Goal: Task Accomplishment & Management: Manage account settings

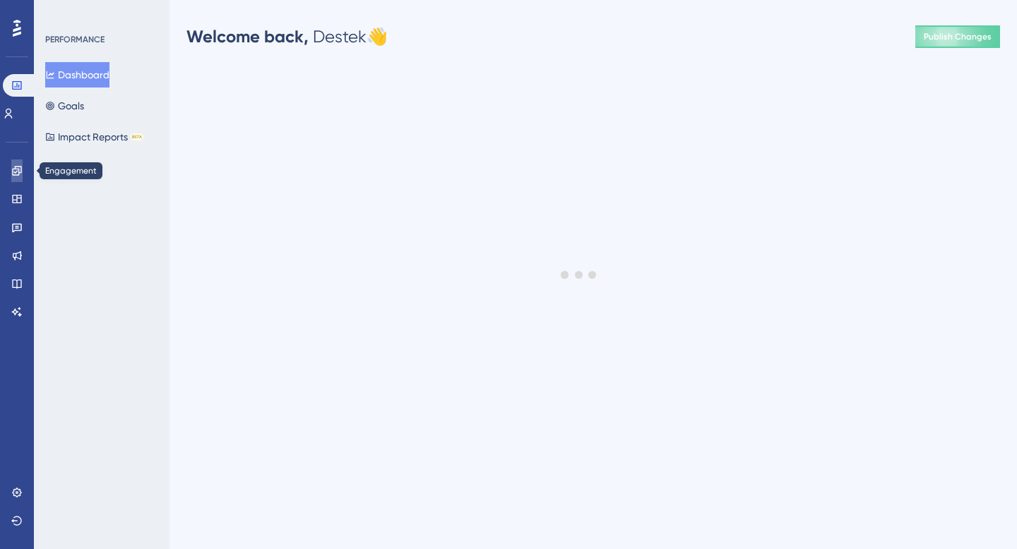
click at [18, 175] on icon at bounding box center [16, 170] width 11 height 11
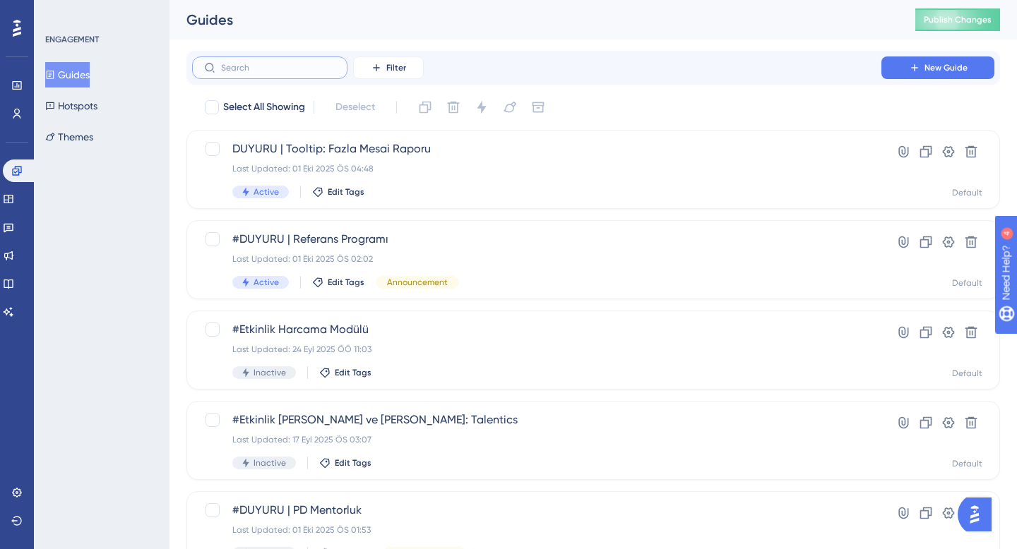
click at [301, 66] on input "text" at bounding box center [278, 68] width 114 height 10
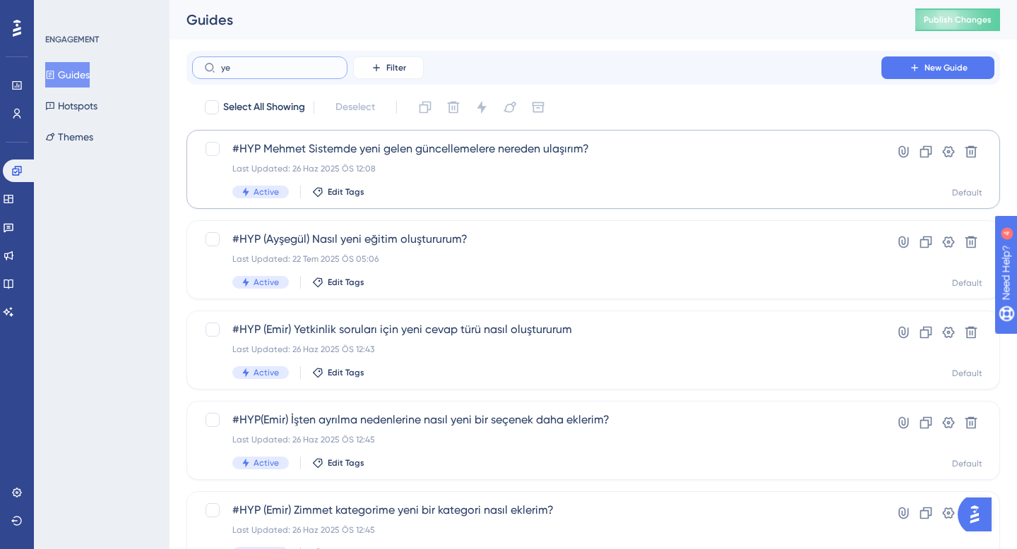
type input "y"
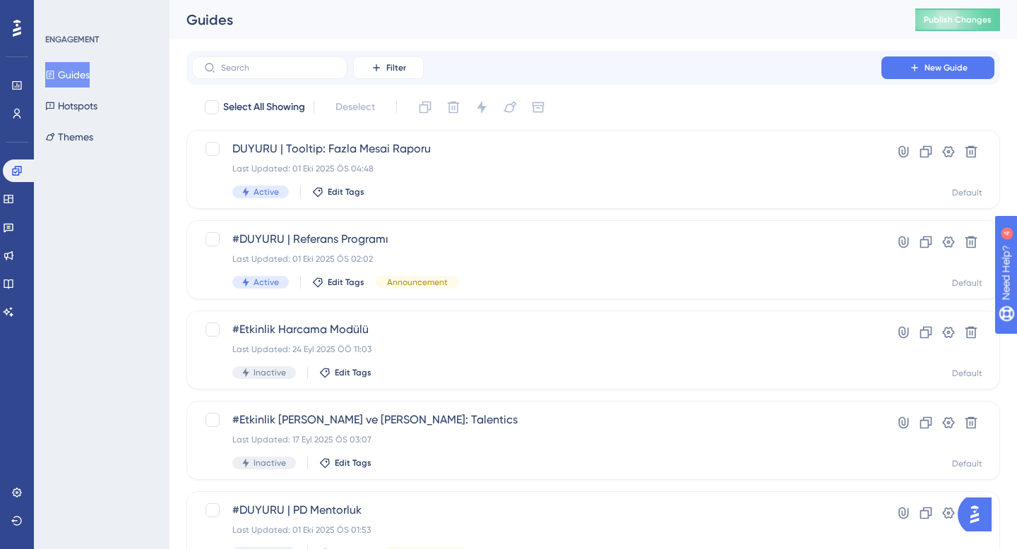
click at [657, 61] on div "Filter New Guide" at bounding box center [593, 67] width 802 height 23
click at [648, 110] on div "Select All Showing Deselect" at bounding box center [601, 107] width 797 height 23
click at [237, 107] on span "Select All Showing" at bounding box center [264, 107] width 82 height 17
checkbox input "true"
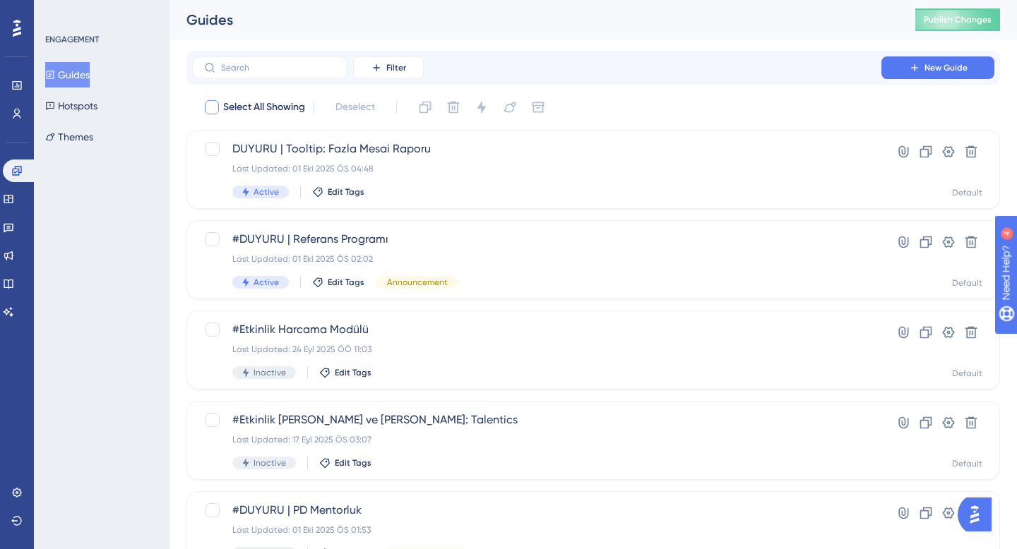
checkbox input "true"
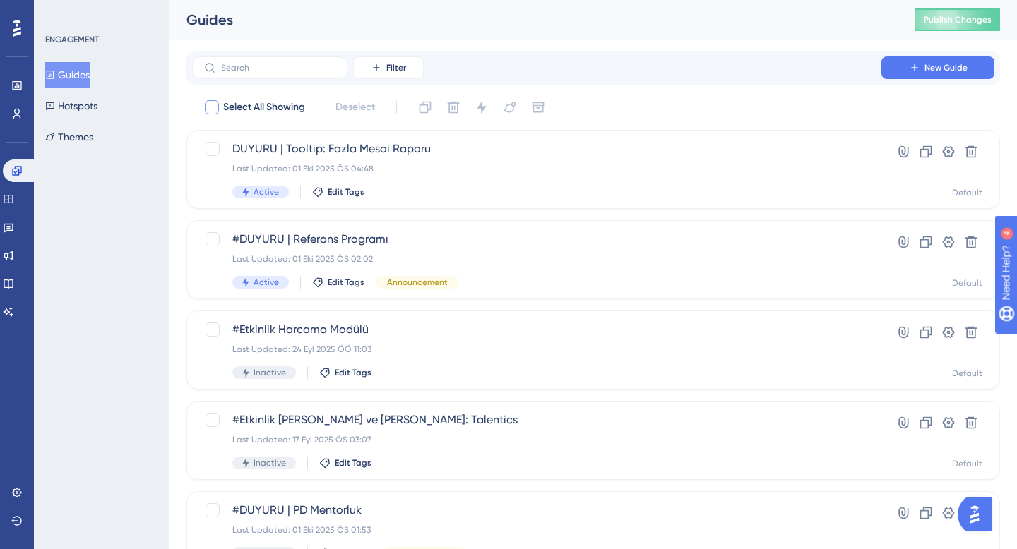
checkbox input "true"
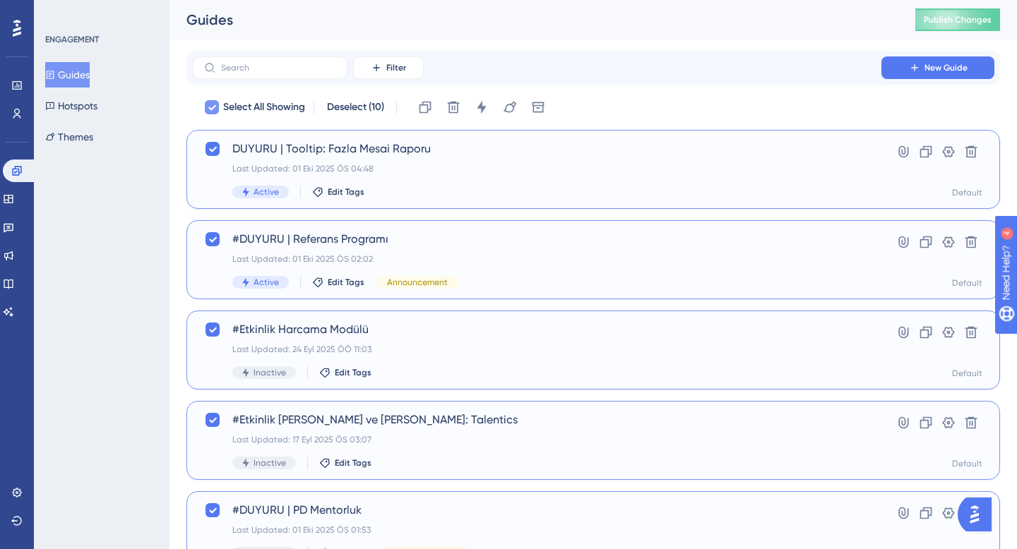
click at [237, 107] on span "Select All Showing" at bounding box center [264, 107] width 82 height 17
checkbox input "false"
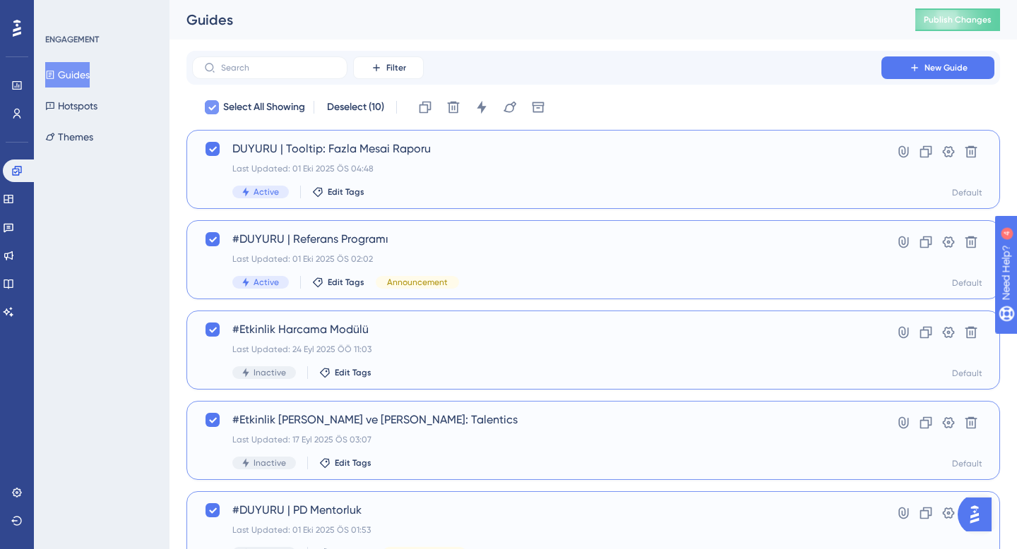
checkbox input "false"
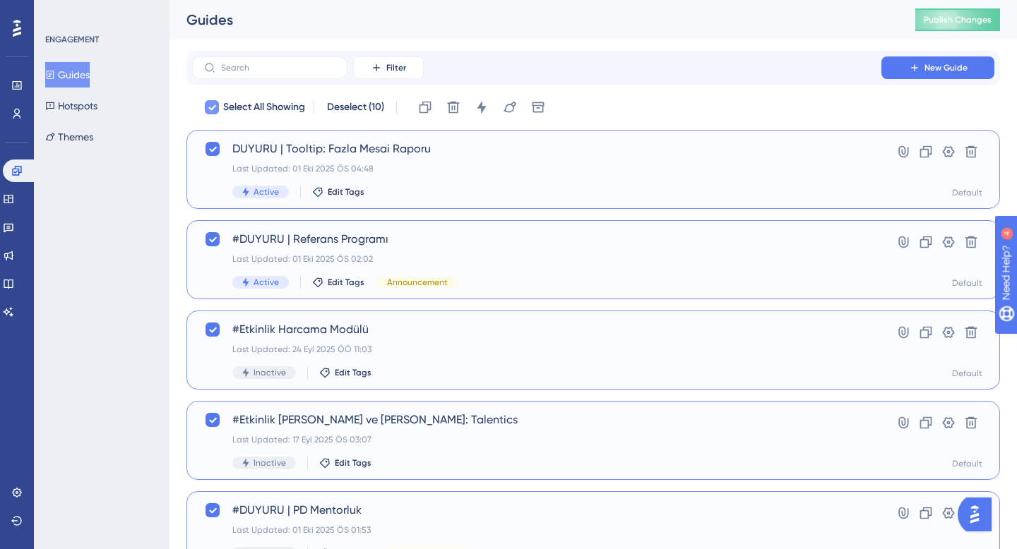
checkbox input "false"
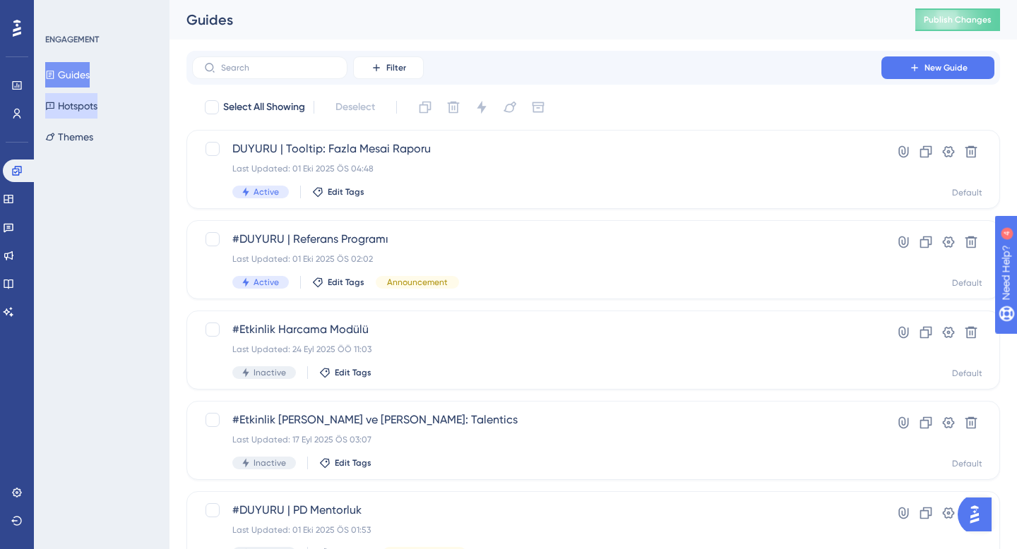
click at [84, 104] on button "Hotspots" at bounding box center [71, 105] width 52 height 25
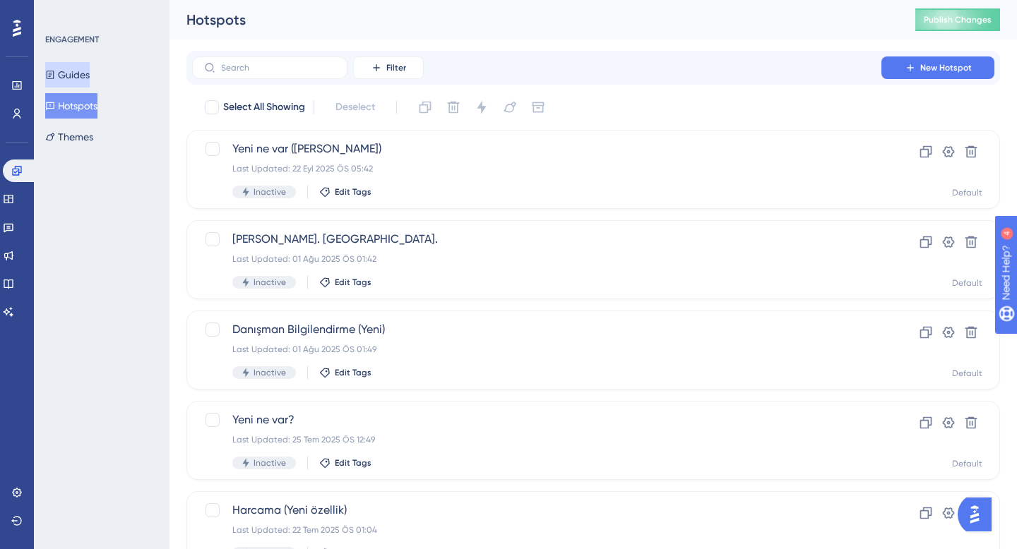
click at [86, 76] on button "Guides" at bounding box center [67, 74] width 44 height 25
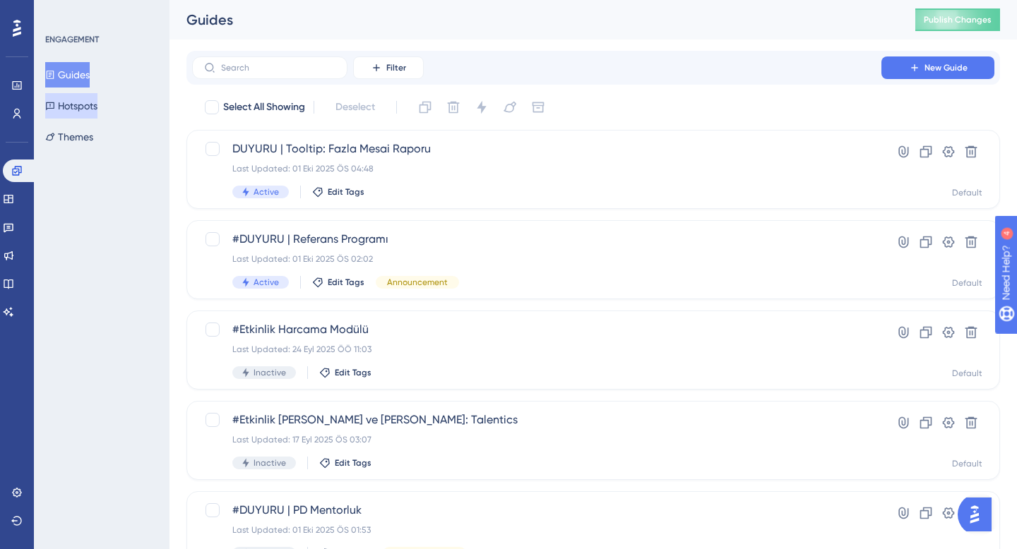
click at [93, 106] on button "Hotspots" at bounding box center [71, 105] width 52 height 25
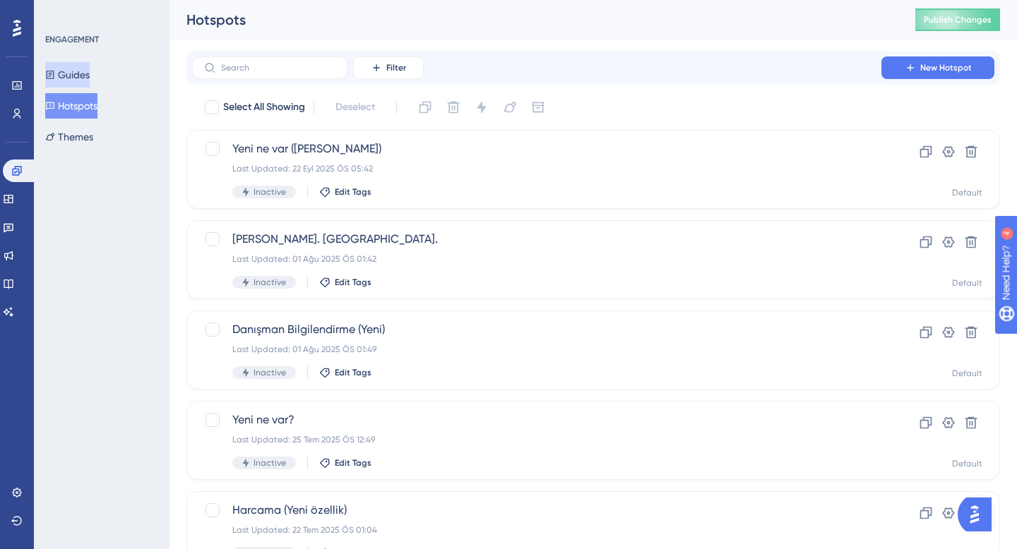
click at [85, 66] on button "Guides" at bounding box center [67, 74] width 44 height 25
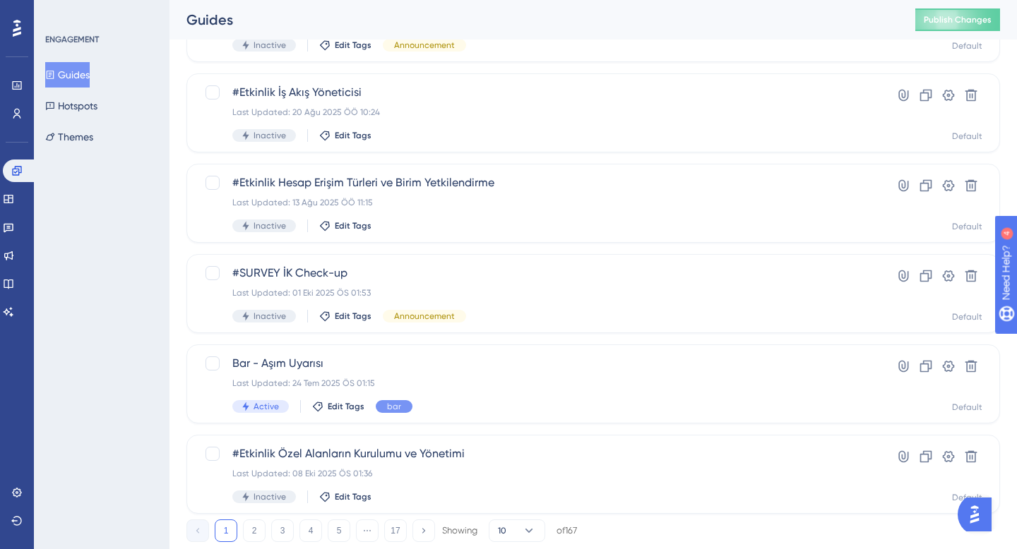
scroll to position [547, 0]
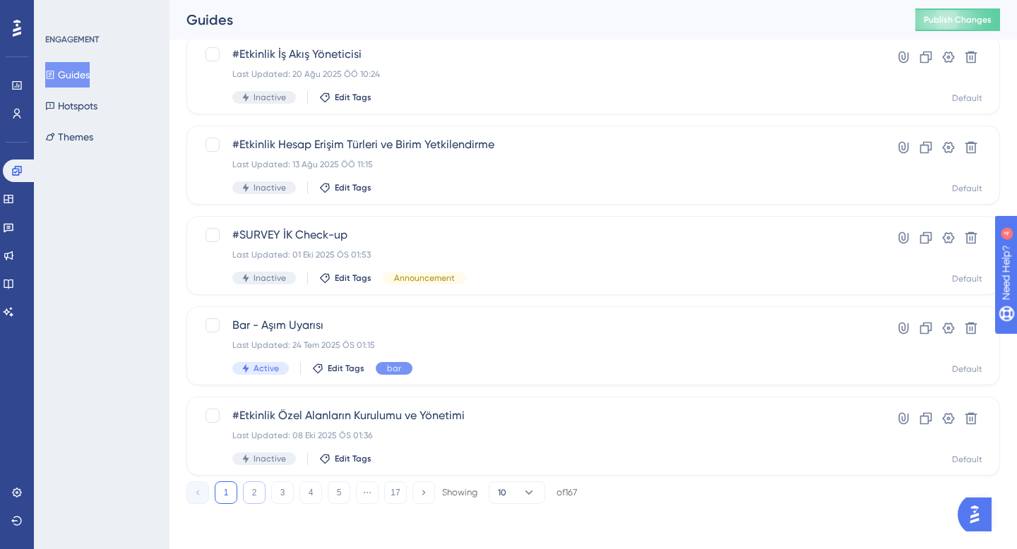
click at [256, 499] on button "2" at bounding box center [254, 493] width 23 height 23
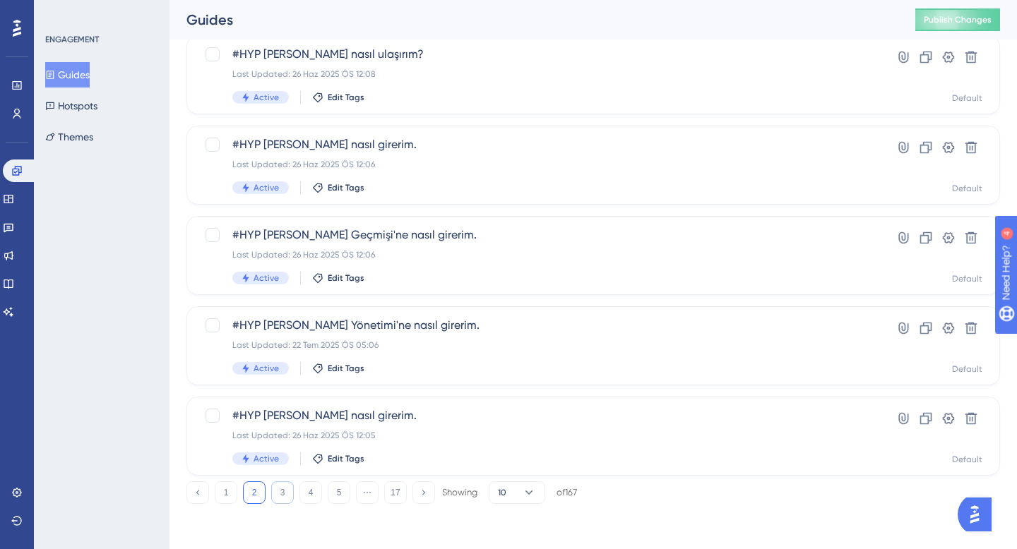
click at [284, 496] on button "3" at bounding box center [282, 493] width 23 height 23
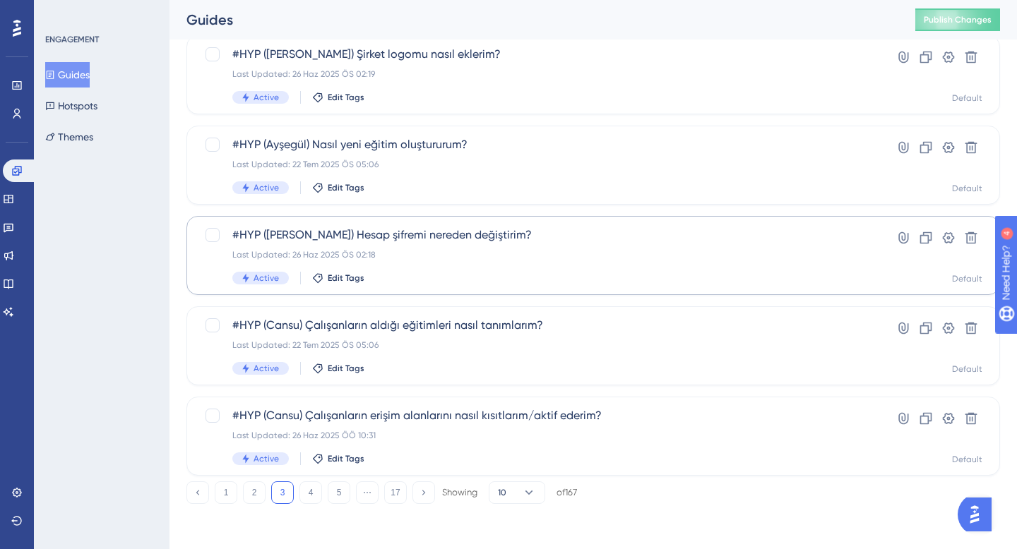
scroll to position [0, 0]
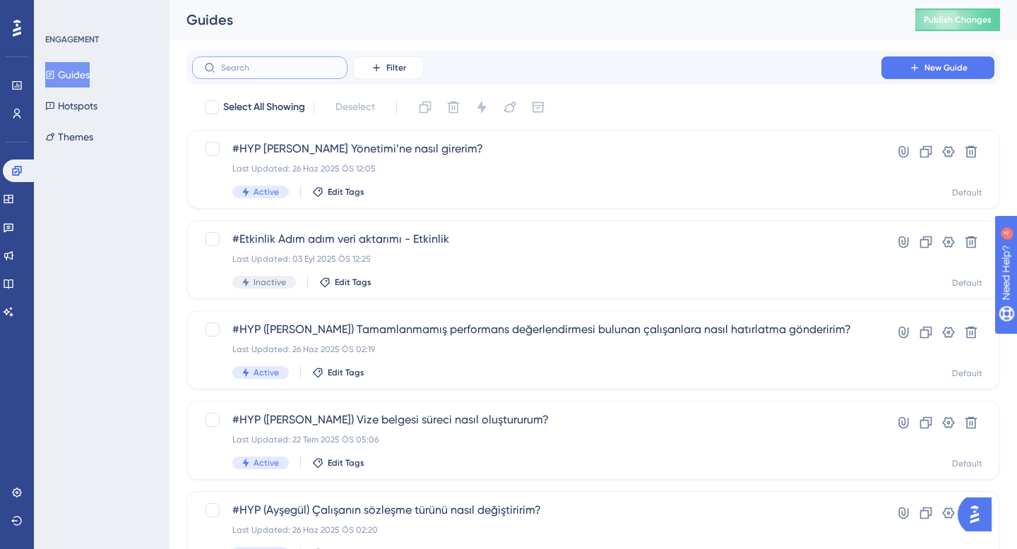
click at [310, 70] on input "text" at bounding box center [278, 68] width 114 height 10
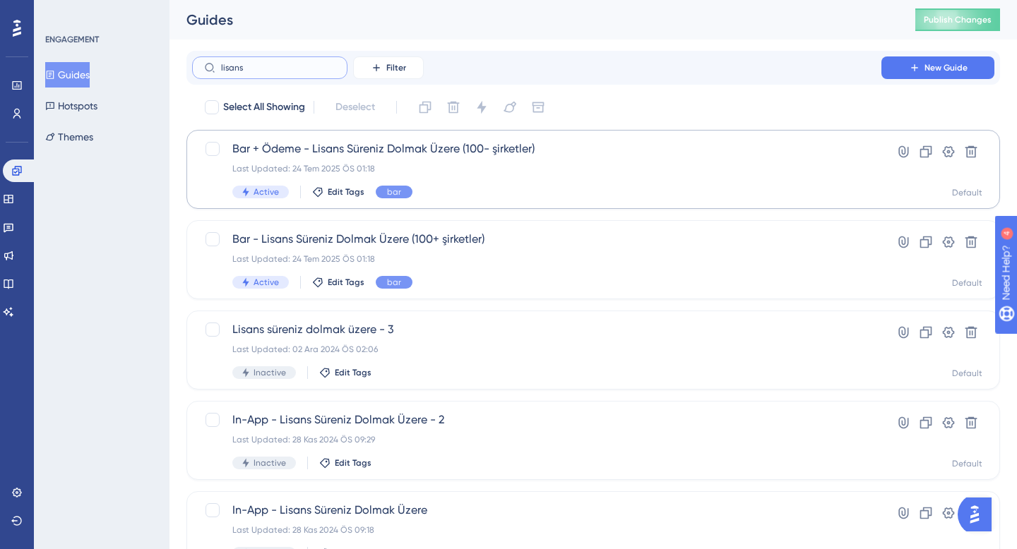
type input "lisans"
click at [476, 191] on div "Active Edit Tags bar" at bounding box center [536, 192] width 609 height 13
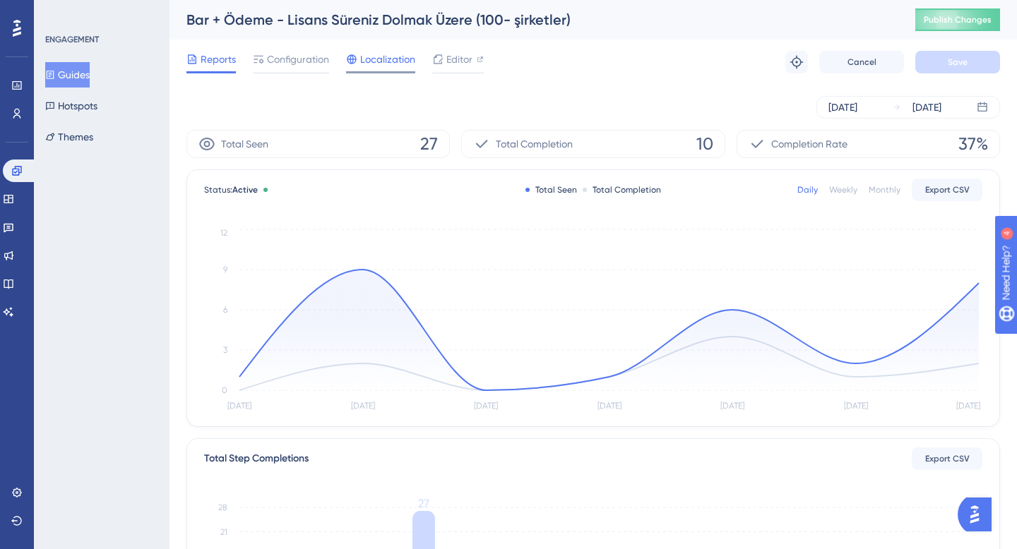
click at [380, 64] on span "Localization" at bounding box center [387, 59] width 55 height 17
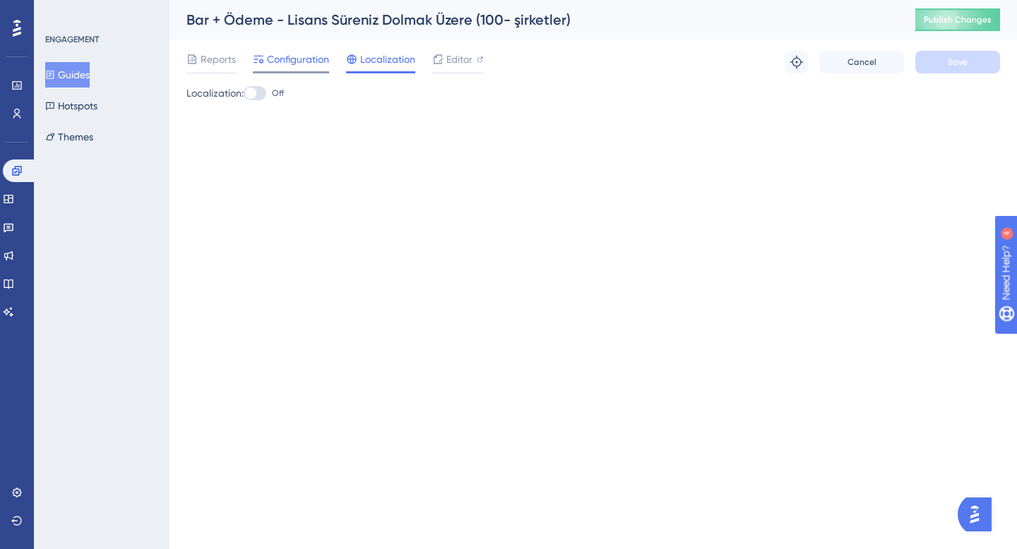
click at [294, 61] on span "Configuration" at bounding box center [298, 59] width 62 height 17
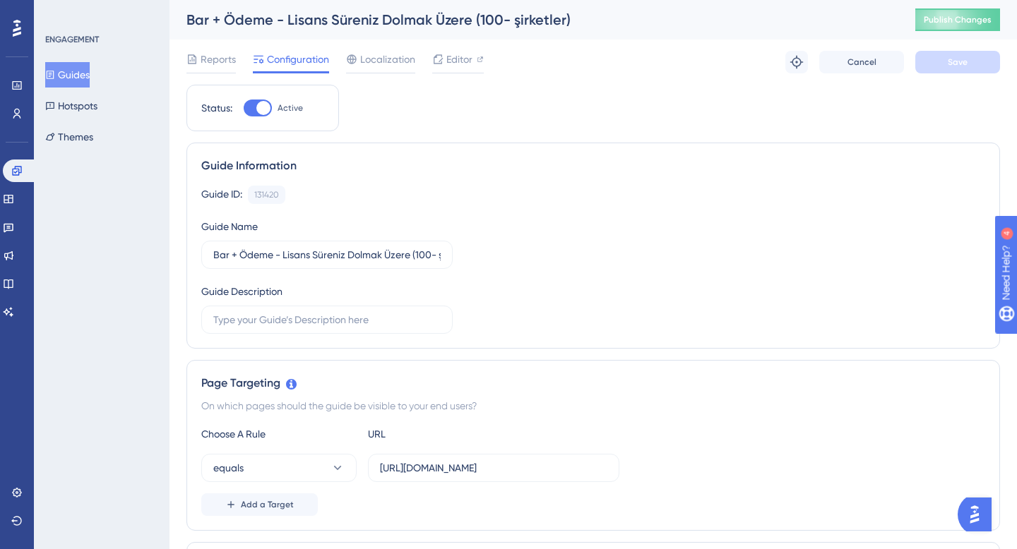
click at [89, 81] on button "Guides" at bounding box center [67, 74] width 44 height 25
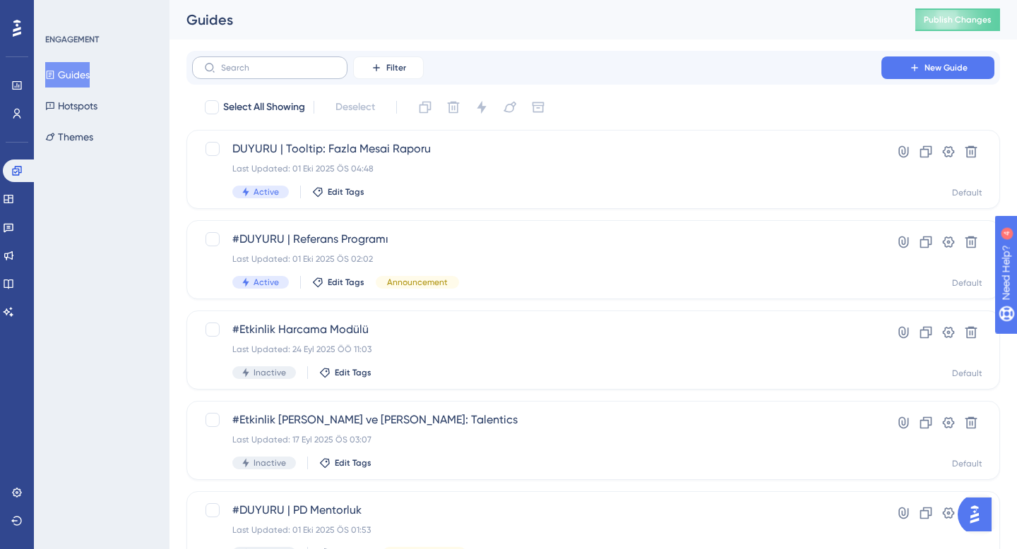
click at [290, 73] on label at bounding box center [269, 67] width 155 height 23
click at [290, 73] on input "text" at bounding box center [278, 68] width 114 height 10
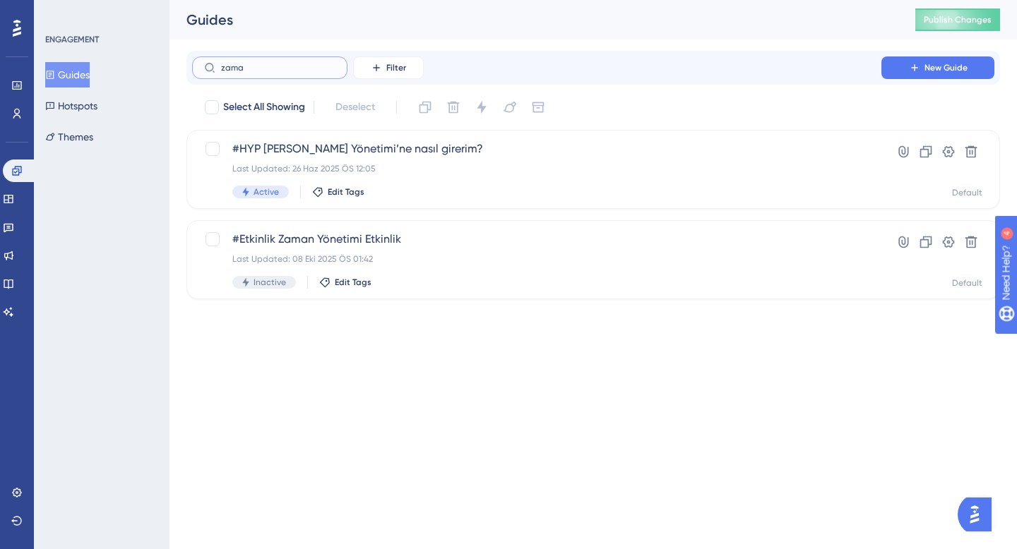
type input "zaman"
click at [400, 232] on span "#Etkinlik Zaman Yönetimi Etkinlik" at bounding box center [536, 239] width 609 height 17
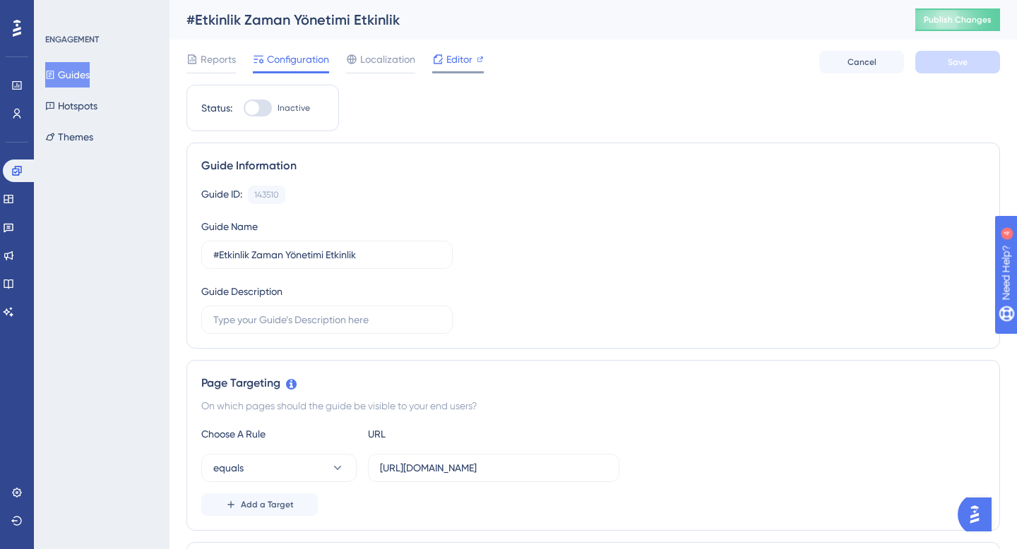
click at [442, 66] on div at bounding box center [437, 59] width 11 height 17
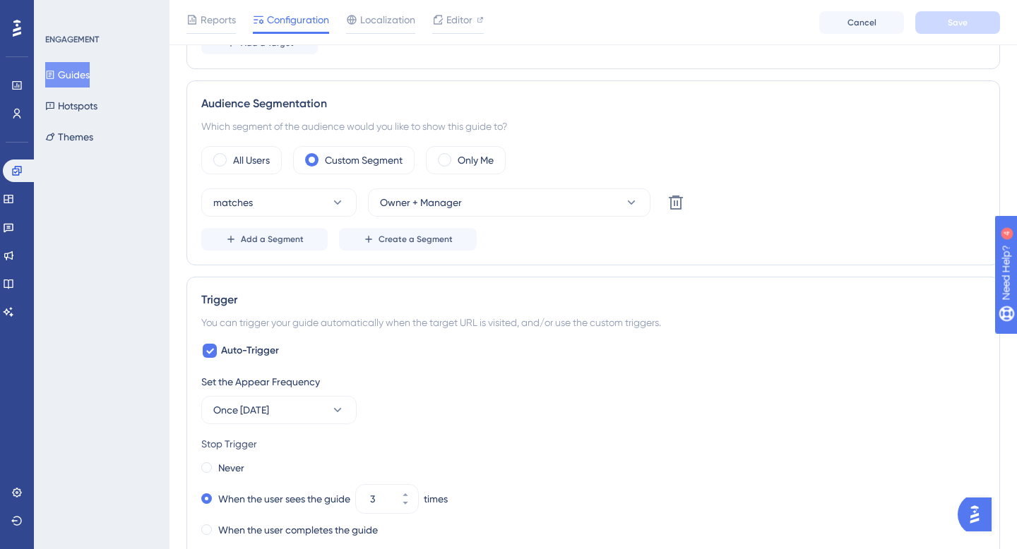
scroll to position [467, 0]
click at [409, 206] on span "Owner + Manager" at bounding box center [421, 203] width 82 height 17
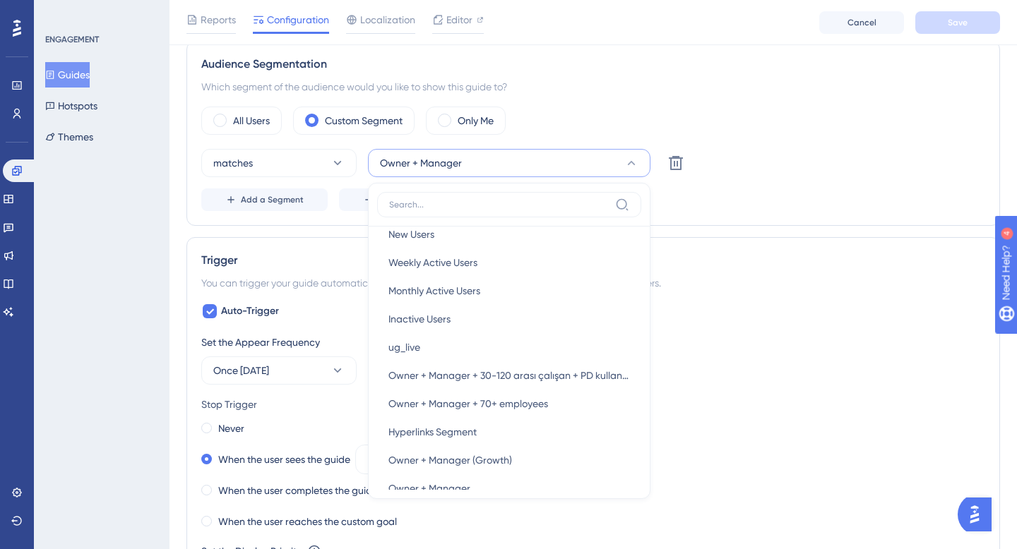
scroll to position [0, 0]
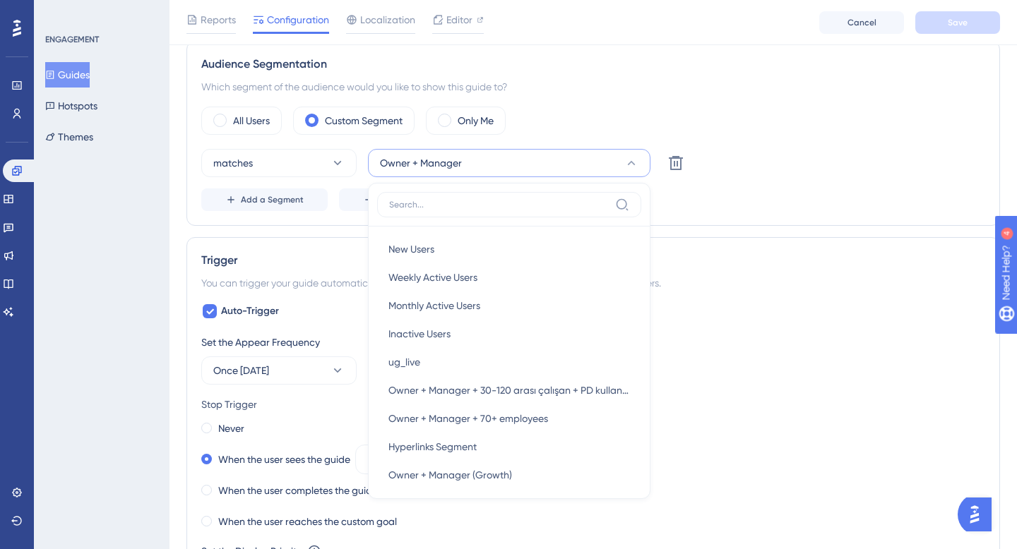
click at [650, 101] on div "Audience Segmentation Which segment of the audience would you like to show this…" at bounding box center [592, 133] width 813 height 185
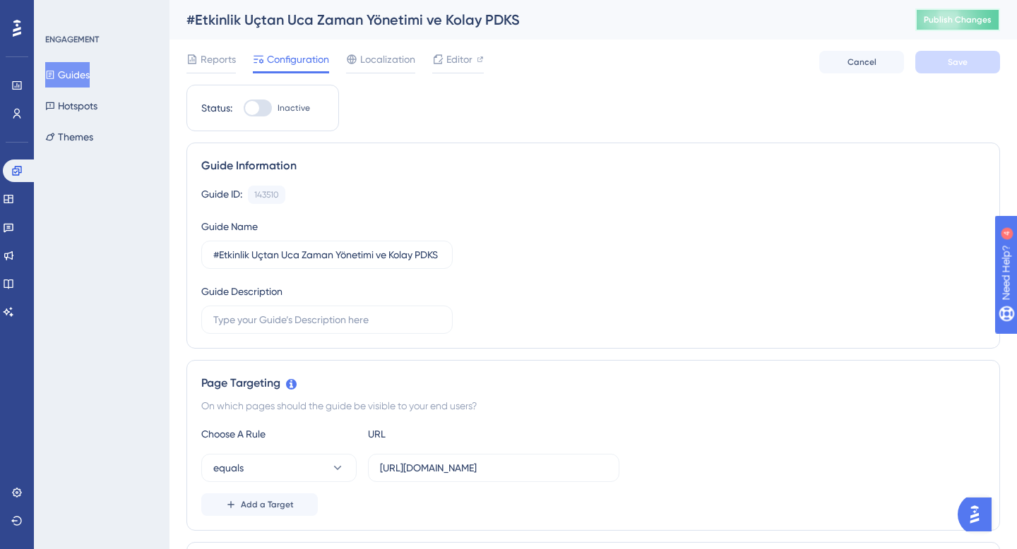
click at [929, 24] on span "Publish Changes" at bounding box center [958, 19] width 68 height 11
click at [217, 56] on span "Reports" at bounding box center [218, 59] width 35 height 17
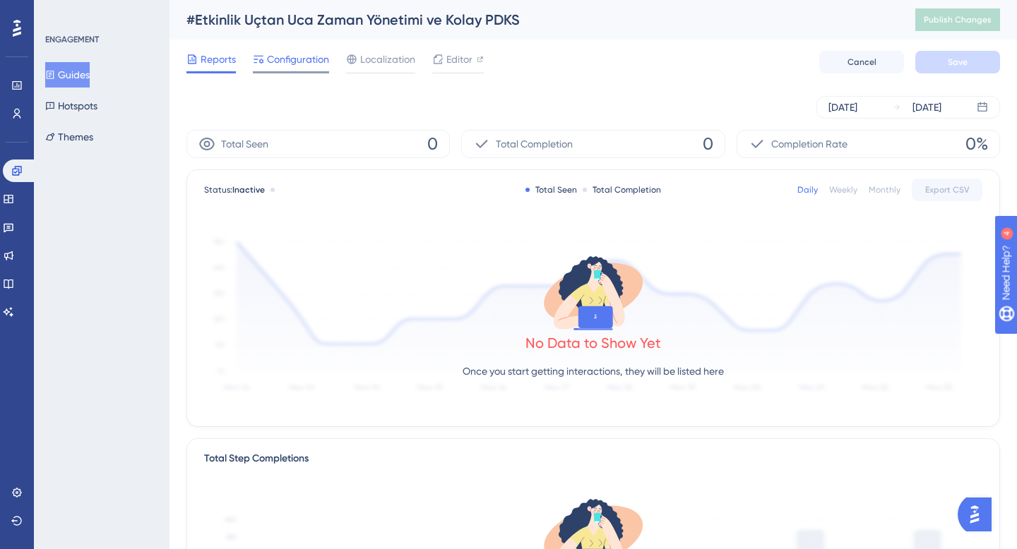
click at [294, 61] on span "Configuration" at bounding box center [298, 59] width 62 height 17
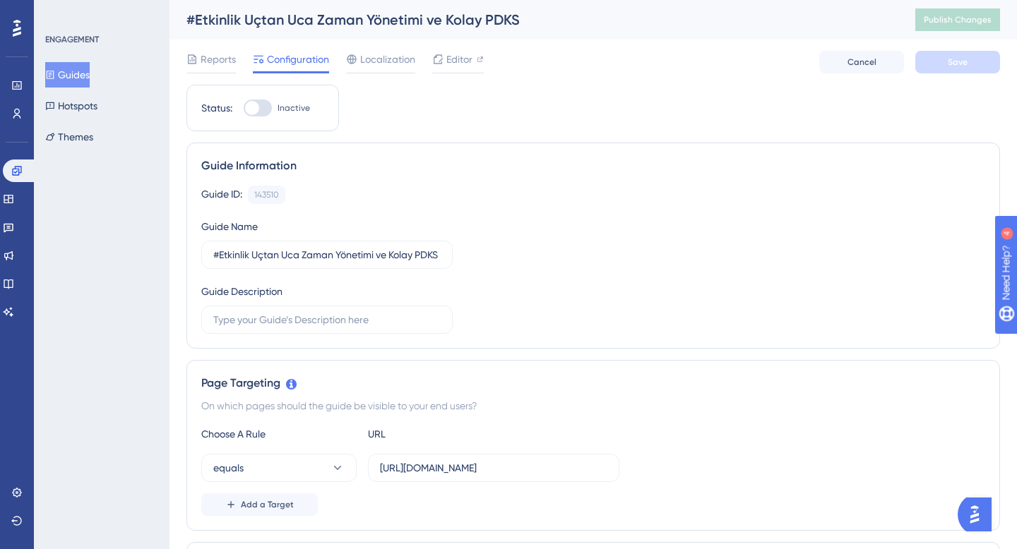
click at [263, 107] on div at bounding box center [258, 108] width 28 height 17
click at [244, 108] on input "Inactive" at bounding box center [243, 108] width 1 height 1
checkbox input "true"
click at [931, 59] on button "Save" at bounding box center [957, 62] width 85 height 23
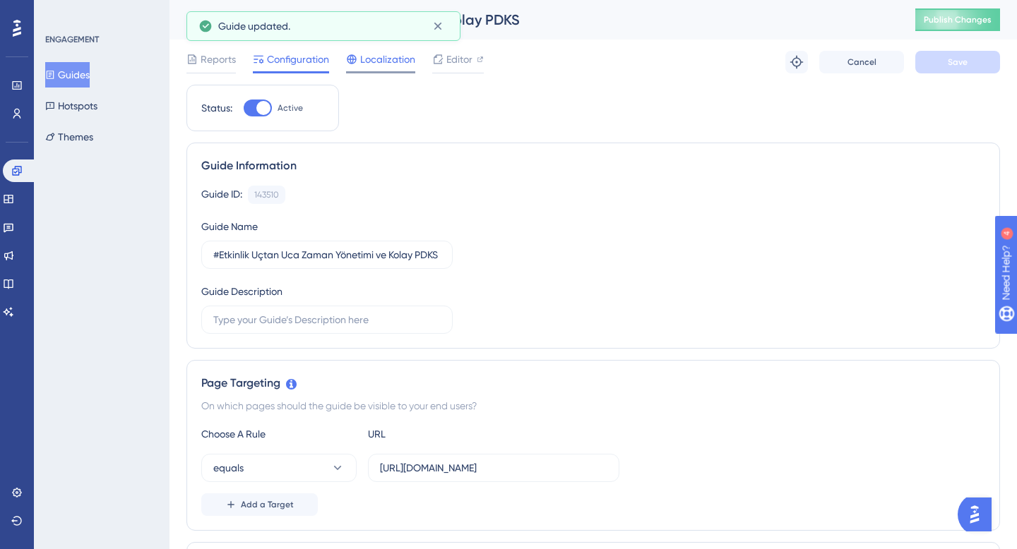
click at [383, 64] on span "Localization" at bounding box center [387, 59] width 55 height 17
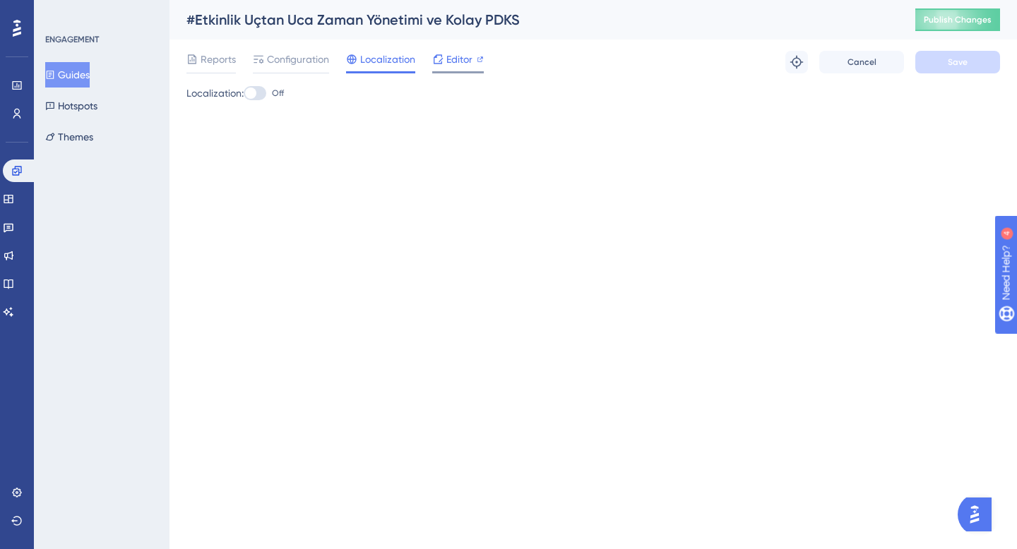
click at [451, 59] on span "Editor" at bounding box center [459, 59] width 26 height 17
click at [312, 66] on span "Configuration" at bounding box center [298, 59] width 62 height 17
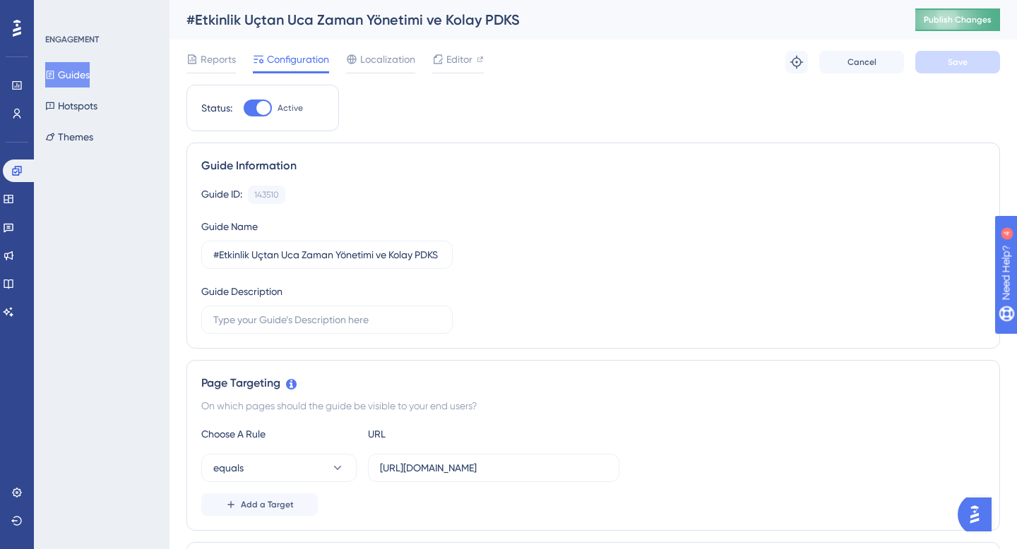
click at [930, 20] on span "Publish Changes" at bounding box center [958, 19] width 68 height 11
